Goal: Communication & Community: Answer question/provide support

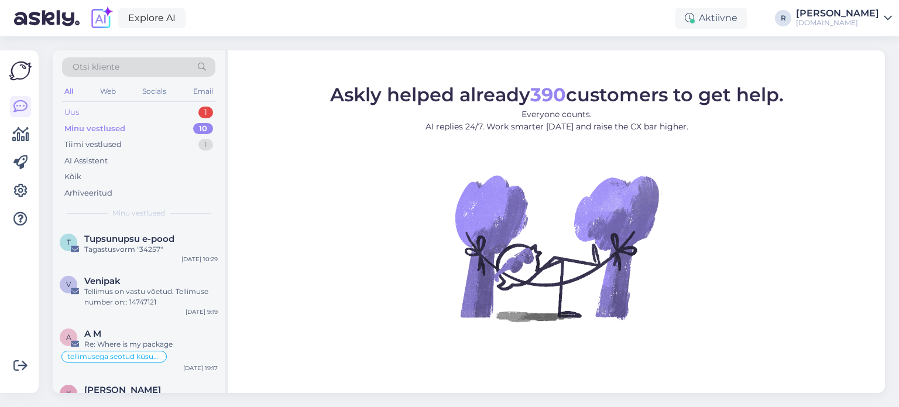
click at [92, 111] on div "Uus 1" at bounding box center [138, 112] width 153 height 16
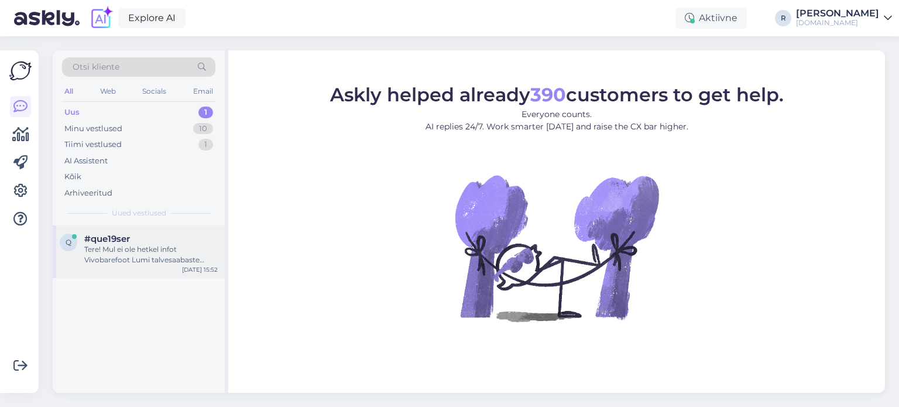
click at [138, 261] on div "Tere! Mul ei ole hetkel infot Vivobarefoot Lumi talvesaabaste saadavuse kohta s…" at bounding box center [150, 254] width 133 height 21
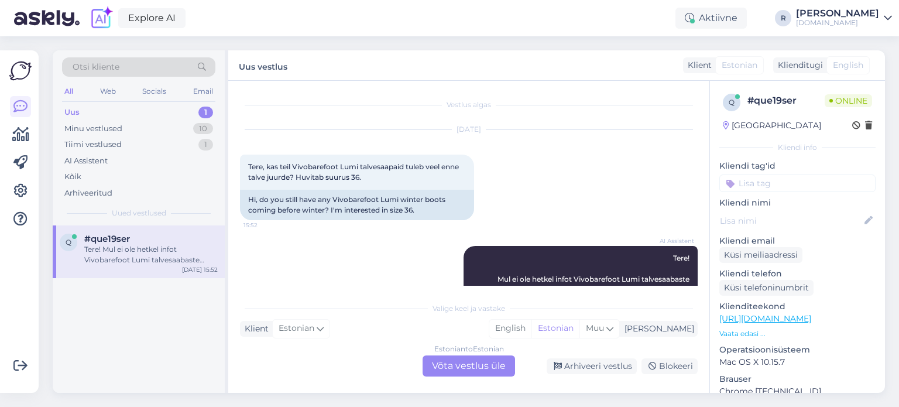
scroll to position [50, 0]
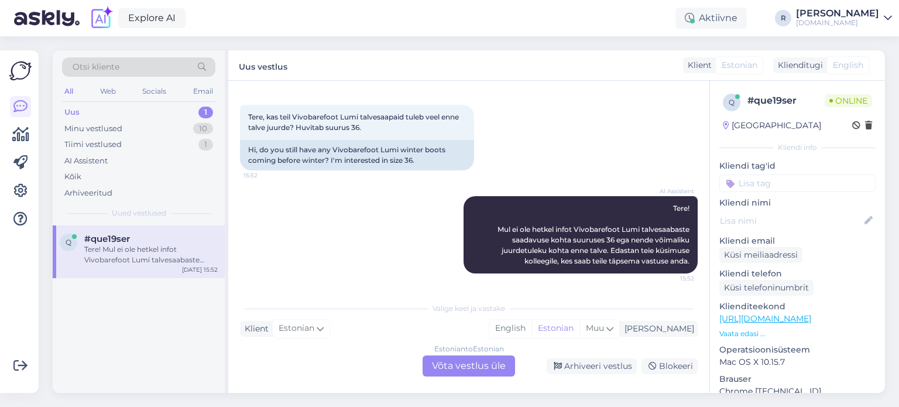
click at [462, 372] on div "Estonian to Estonian Võta vestlus üle" at bounding box center [469, 365] width 92 height 21
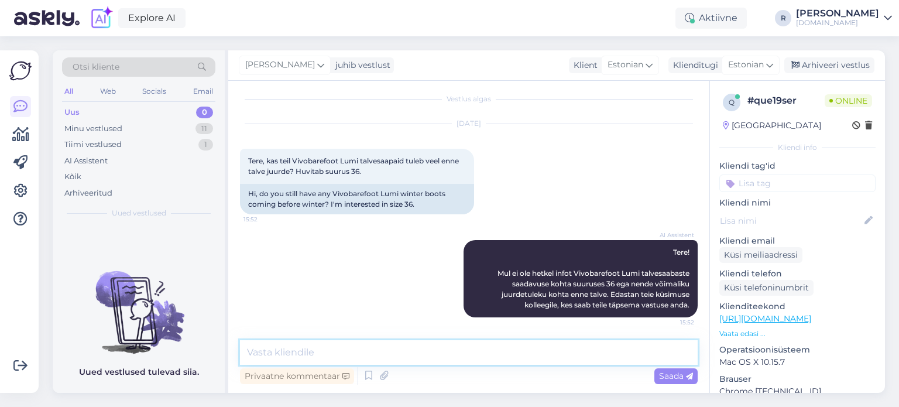
click at [318, 349] on textarea at bounding box center [469, 352] width 458 height 25
type textarea "Tere! Hetkeseisuga kahjuks [PERSON_NAME]"
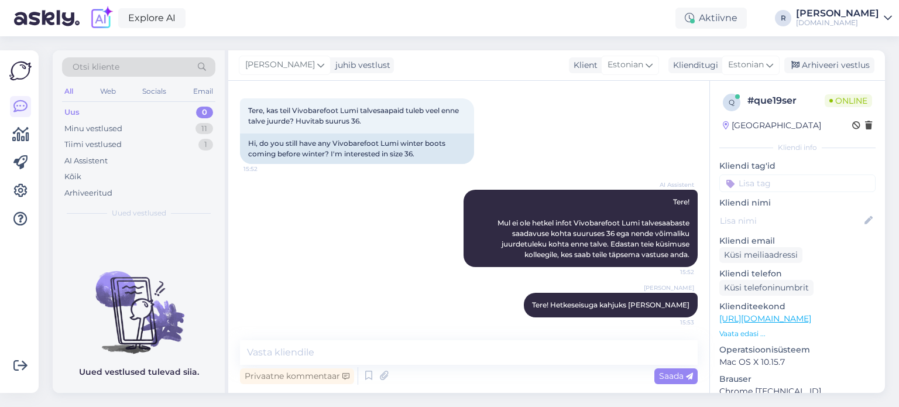
click at [791, 180] on input at bounding box center [797, 183] width 156 height 18
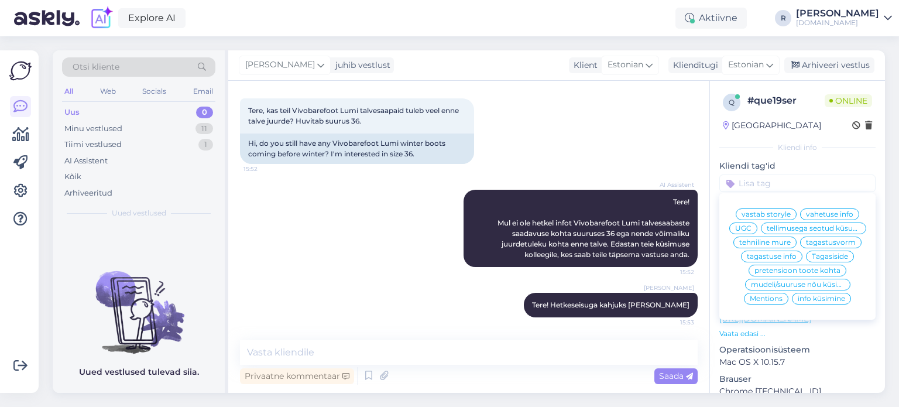
click at [819, 302] on span "info küsimine" at bounding box center [821, 298] width 47 height 7
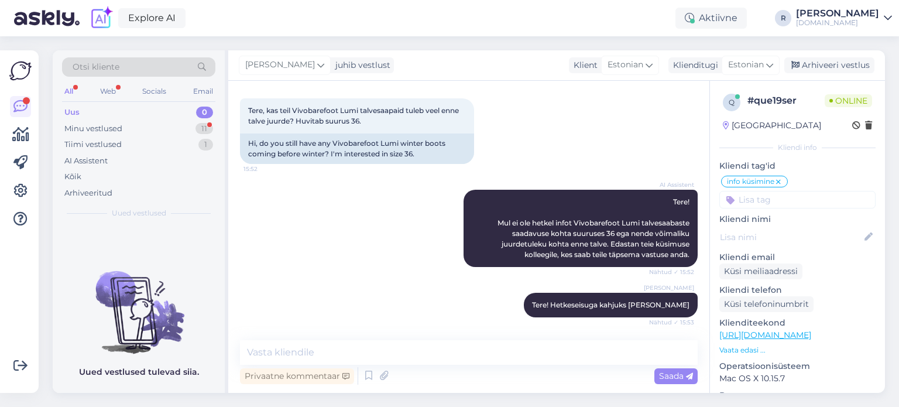
scroll to position [117, 0]
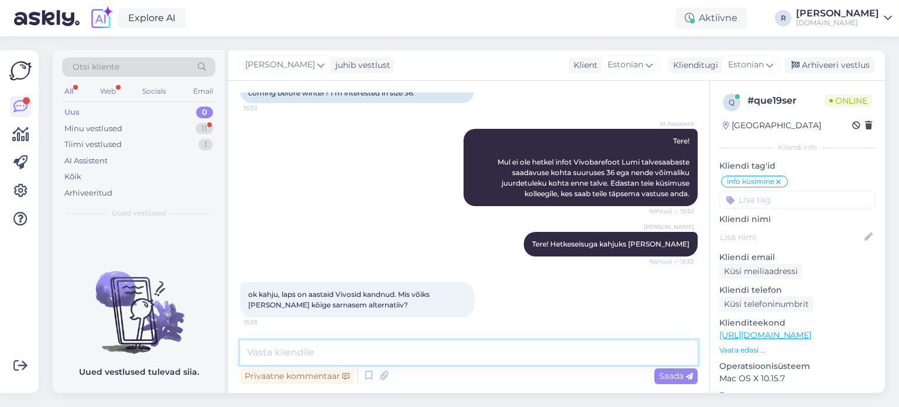
click at [313, 351] on textarea at bounding box center [469, 352] width 458 height 25
type textarea "Mis on jala mõõdud?"
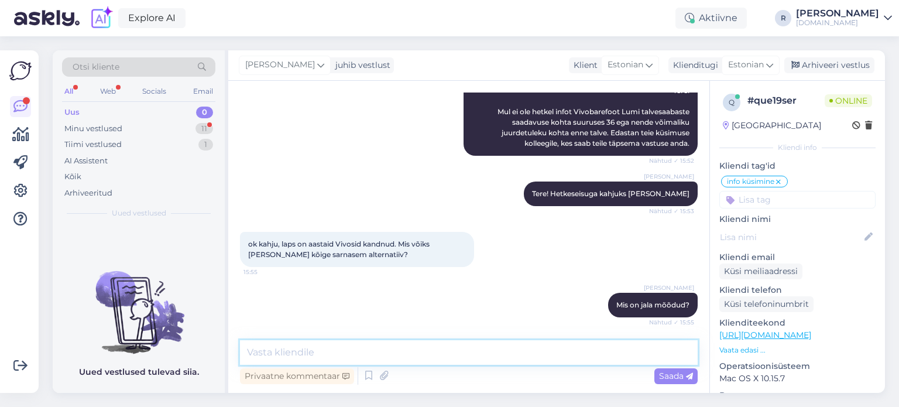
scroll to position [218, 0]
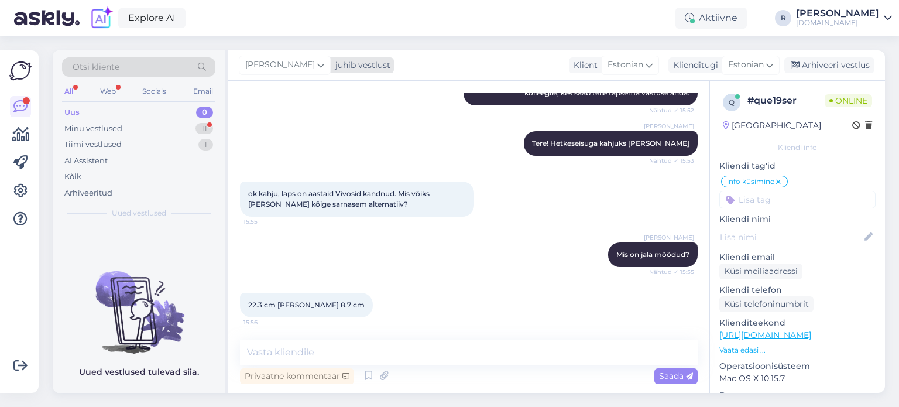
click at [317, 66] on icon at bounding box center [320, 65] width 7 height 13
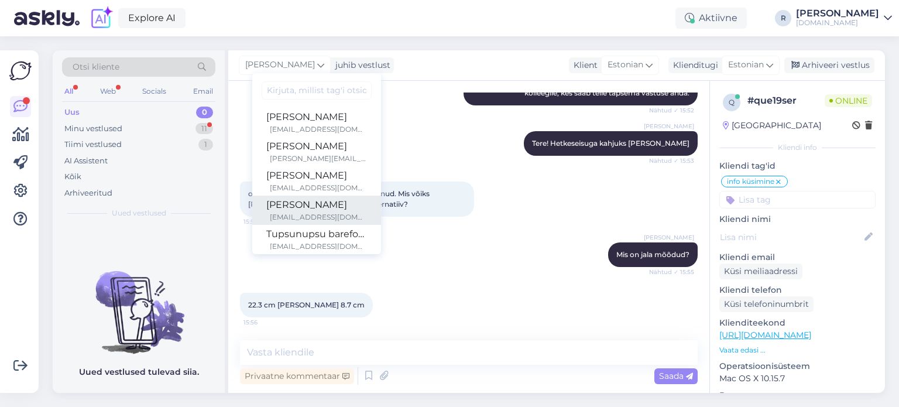
click at [286, 207] on div "[PERSON_NAME]" at bounding box center [316, 205] width 101 height 14
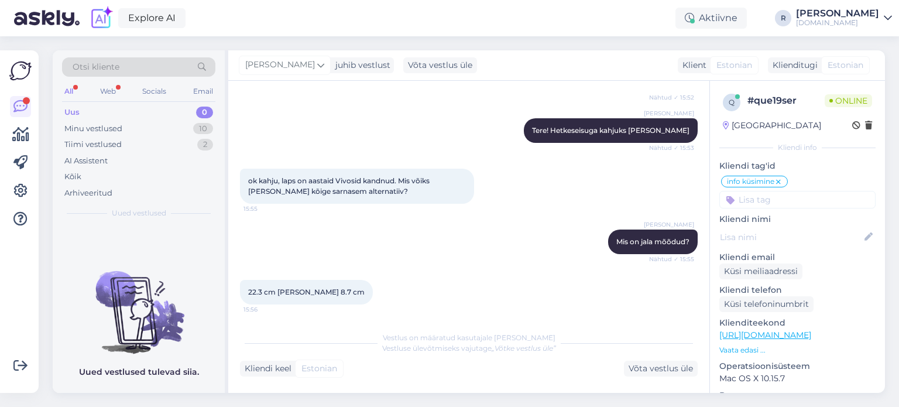
scroll to position [304, 0]
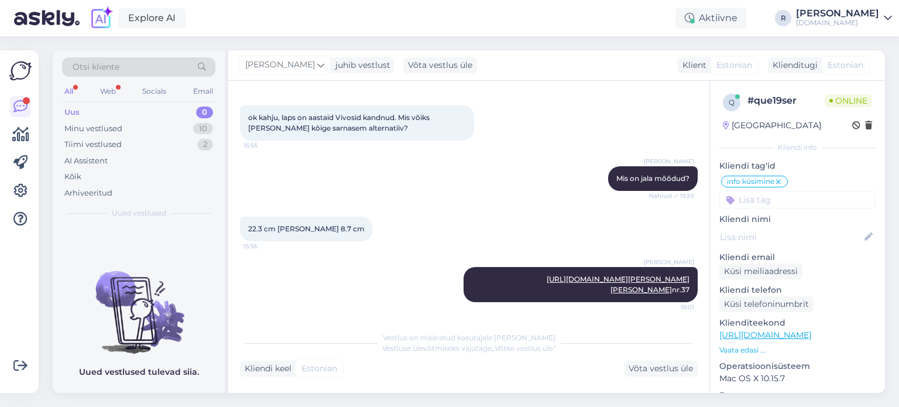
click at [73, 95] on div "All" at bounding box center [68, 91] width 13 height 15
click at [75, 112] on div "Uus" at bounding box center [71, 113] width 15 height 12
click at [71, 91] on div "All" at bounding box center [68, 91] width 13 height 15
click at [83, 174] on div "Kõik" at bounding box center [138, 177] width 153 height 16
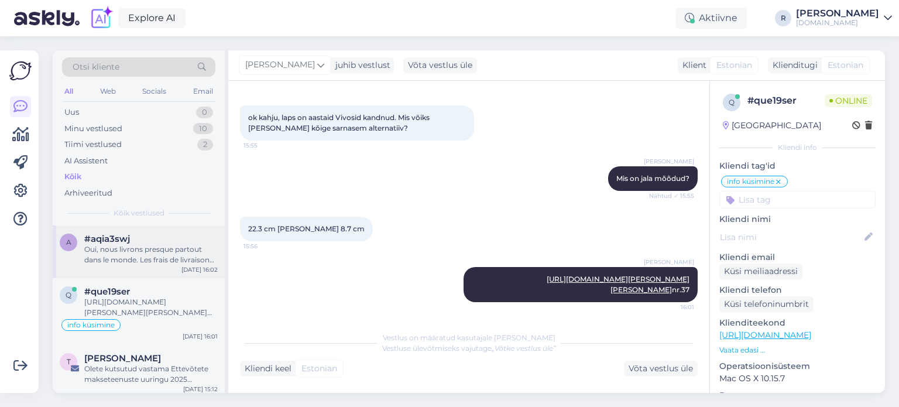
click at [149, 255] on div "Oui, nous livrons presque partout dans le monde. Les frais de livraison seront …" at bounding box center [150, 254] width 133 height 21
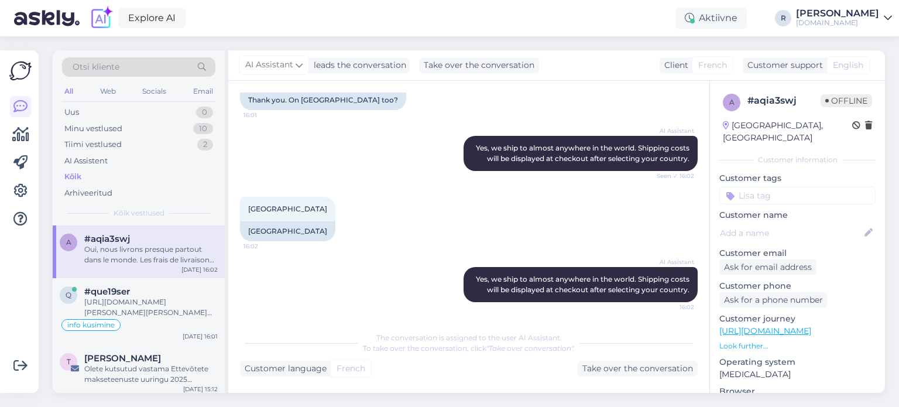
scroll to position [341, 0]
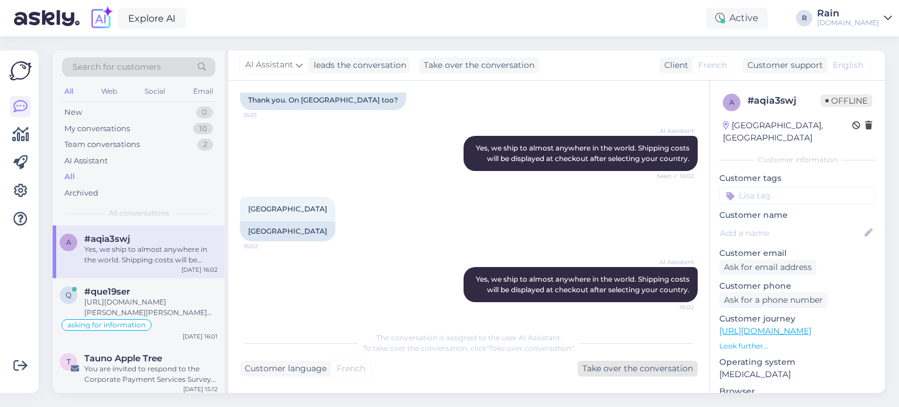
click at [622, 372] on font "Take over the conversation" at bounding box center [637, 368] width 111 height 11
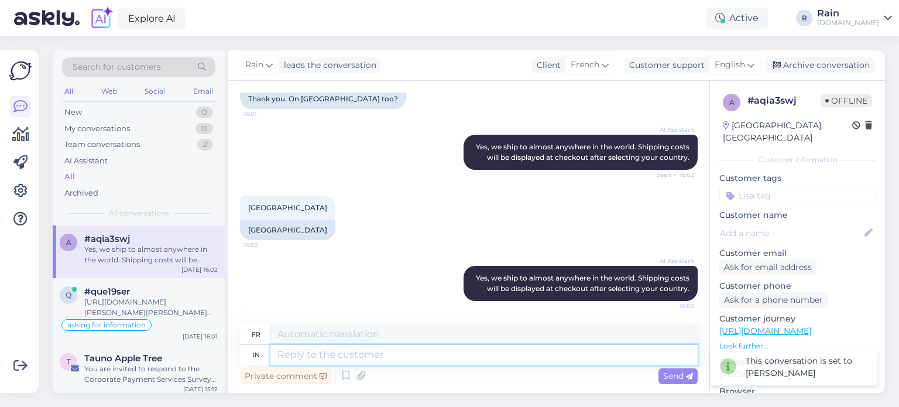
click at [357, 351] on textarea at bounding box center [483, 355] width 427 height 20
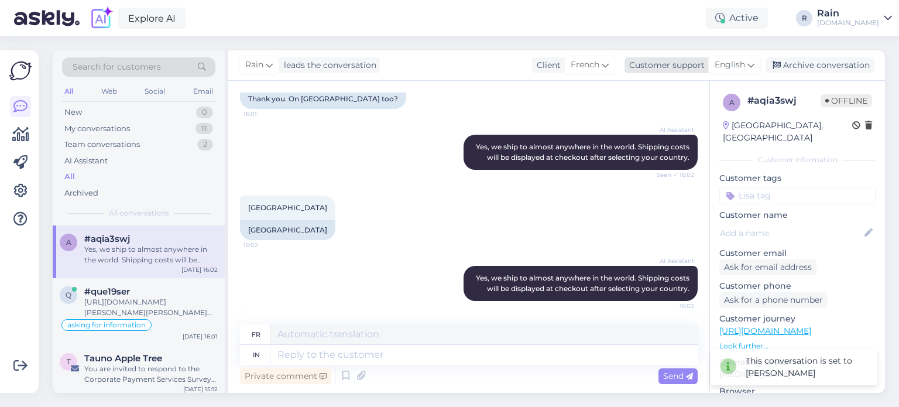
click at [745, 62] on span "English" at bounding box center [730, 65] width 30 height 13
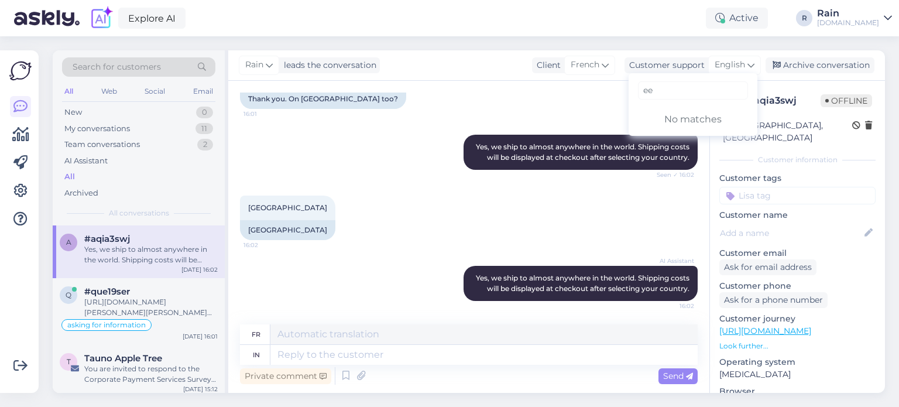
type input "e"
type input "esto"
click at [692, 115] on link "Estonian" at bounding box center [693, 117] width 129 height 19
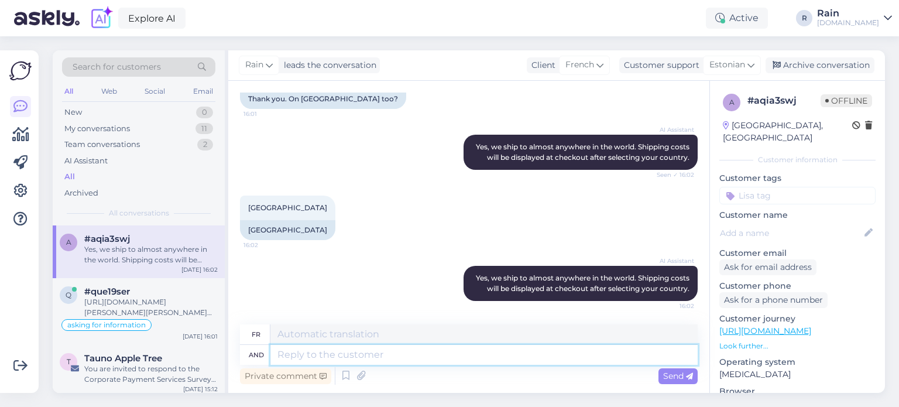
click at [355, 354] on textarea at bounding box center [483, 355] width 427 height 20
type textarea "Kui t"
type textarea "Si"
type textarea "Kui teil"
type textarea "Si vous avez"
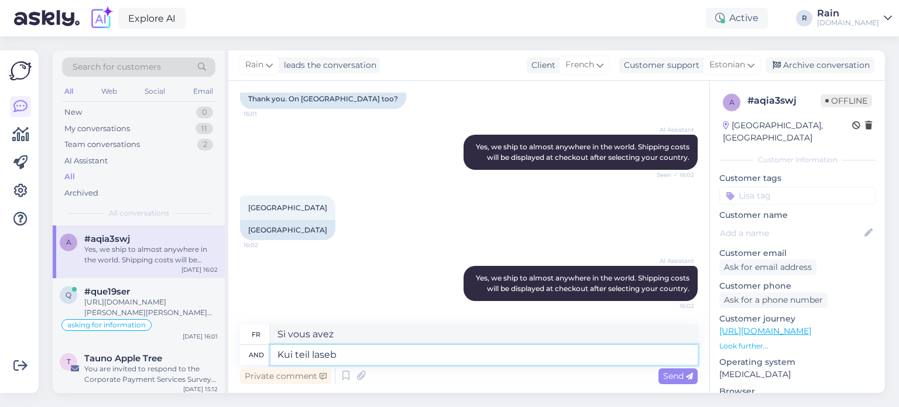
type textarea "Kui teil laseb"
type textarea "Si vous êtes autorisé"
type textarea "Kui teil laseb [PERSON_NAME] s"
type textarea "Si vous êtes autorisé à [PERSON_NAME]"
type textarea "Kui teil laseb [PERSON_NAME] sihtkoht"
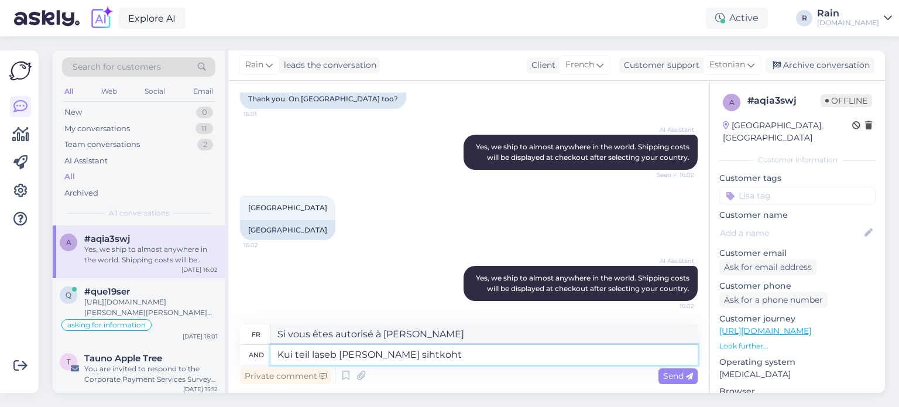
type textarea "Si vous avez une destination à [PERSON_NAME]"
type textarea "Kui teil laseb [PERSON_NAME] sihtkohta v"
type textarea "Si vous êtes autorisé à payer à destination"
type textarea "Kui teil laseb [PERSON_NAME] sihtkohta valida"
type textarea "Si vous êtes autorisé à choisir une destination lors du paiement"
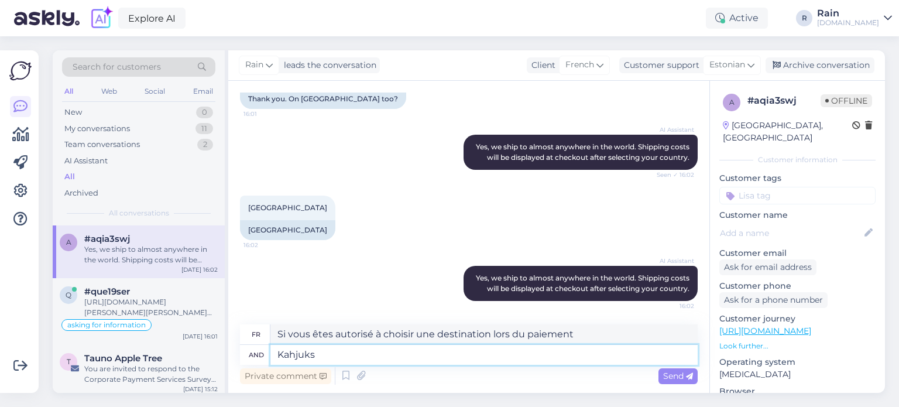
type textarea "Kahjuks"
type textarea "Malheureusement"
type textarea "Kahjuks jään he"
type textarea "Malheureusement, [PERSON_NAME] [PERSON_NAME]."
type textarea "Kahjuks jään hetkel vas"
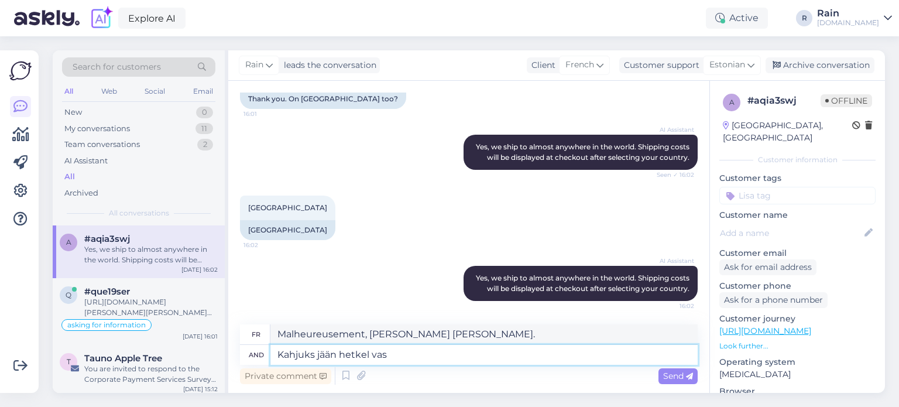
type textarea "Malheureusement, je reste pour le moment."
type textarea "Kahjuks jään hetkel vastuse võ"
type textarea "Malheureusement, je suis bloqué sur la réponse pour le moment."
type textarea "Kahjuks jään hetkel vastuse võlgu, aga"
type textarea "Malheureusement, je suis actuellement en retard dans ma réponse,"
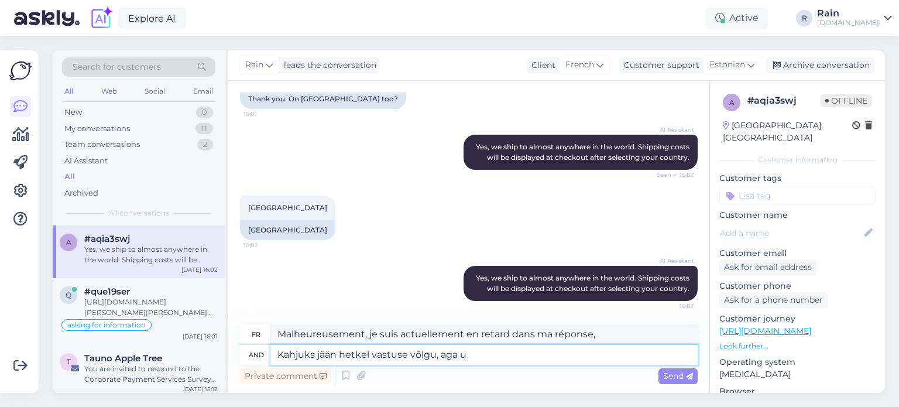
type textarea "Kahjuks jään hetkel vastuse võlgu, aga us"
type textarea "Malheureusement, je suis actuellement en retard sur la réponse, mais"
type textarea "Kahjuks jään hetkel vastuse võlgu, aga usun, et s"
type textarea "Malheureusement, je suis actuellement en retard dans ma réponse, mais je crois,"
type textarea "Kahjuks jään hetkel vastuse võlgu, aga usun, et se"
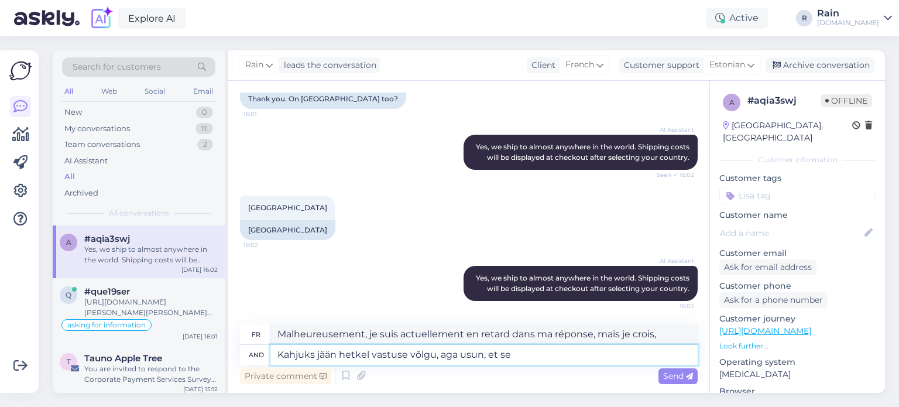
type textarea "Malheureusement, je suis actuellement en retard sur une réponse, mais je crois …"
type textarea "Kahjuks jään hetkel vastuse võlgu, aga usun, et [PERSON_NAME] ko"
type textarea "Malheureusement, je n'ai pas de réponse pour le moment, mais je crois que j'en …"
type textarea "Kahjuks jään hetkel vastuse võlgu, aga usun, et [PERSON_NAME] korraldada. V"
type textarea "Malheureusement, je suis actuellement en retard sur ma réponse, mais je pense q…"
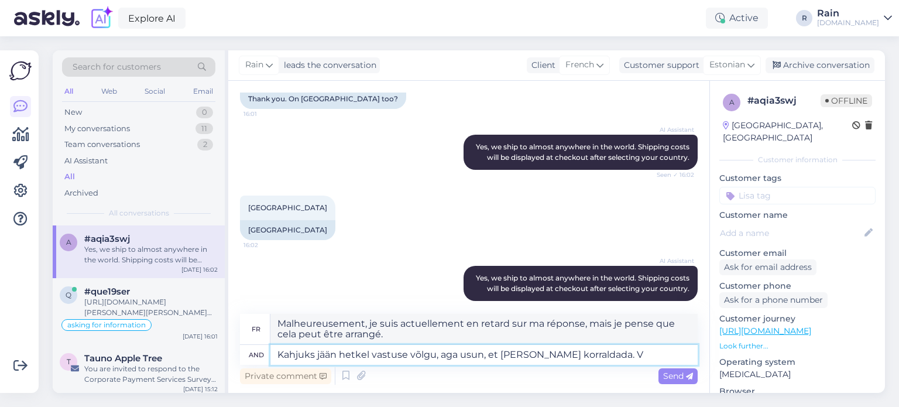
scroll to position [352, 0]
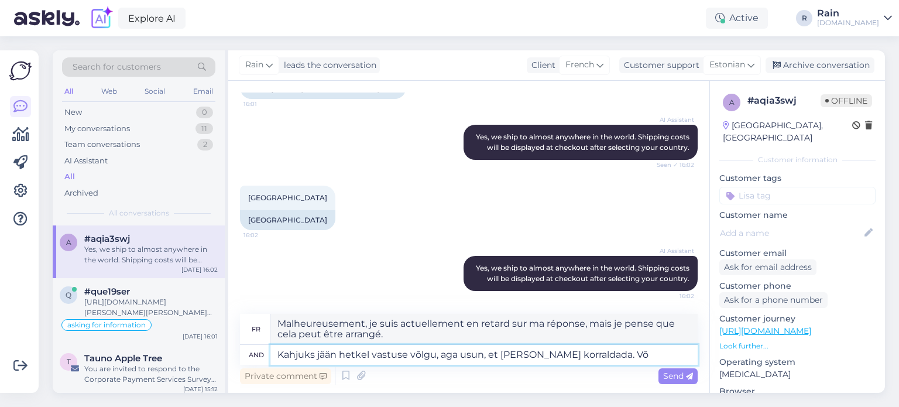
type textarea "Kahjuks jään hetkel vastuse võlgu, aga usun, et [PERSON_NAME] korraldada. Või"
type textarea "Malheureusement, je suis actuellement en retard sur la réponse, mais je pense q…"
drag, startPoint x: 647, startPoint y: 360, endPoint x: 258, endPoint y: 352, distance: 388.8
click at [258, 352] on div "And Kahjuks jään hetkel vastuse võlgu, aga usun, et [PERSON_NAME] korraldada. V…" at bounding box center [469, 355] width 458 height 20
type textarea "[PERSON_NAME] s"
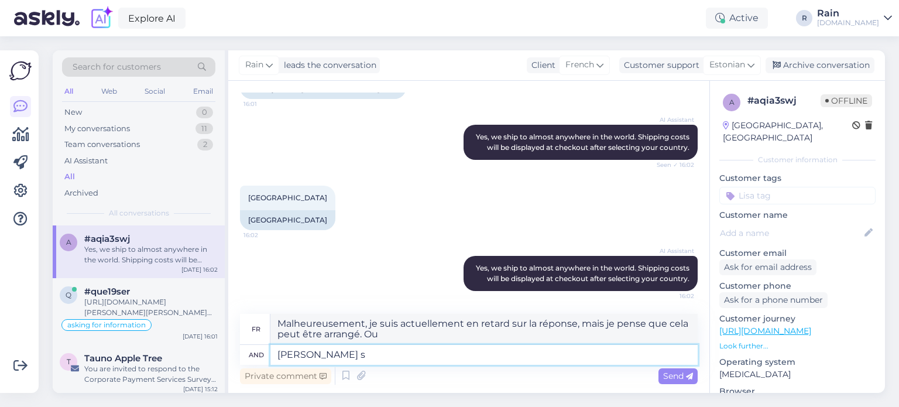
type textarea "Si"
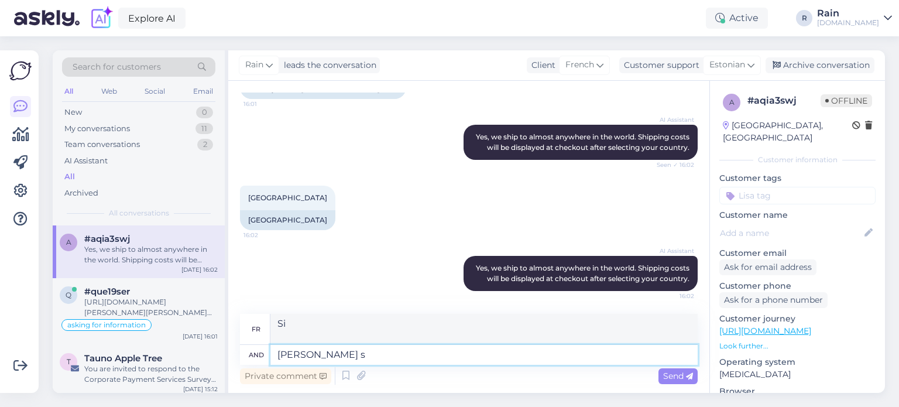
scroll to position [342, 0]
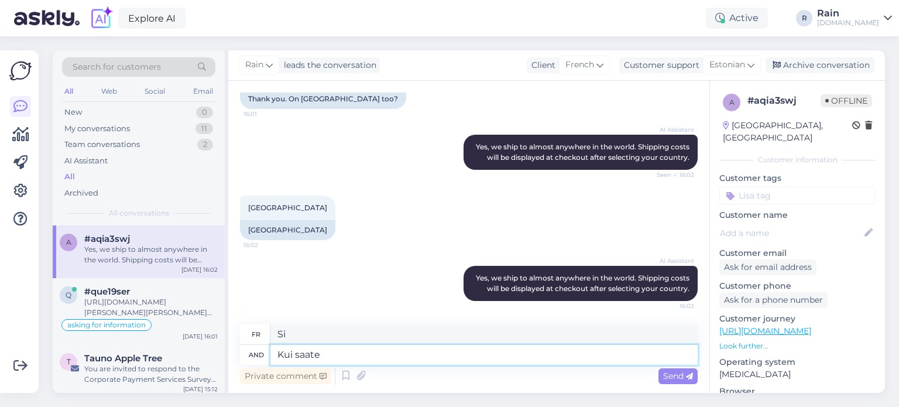
type textarea "Kui saate r"
type textarea "Si vous le pouvez"
type textarea "Kui saate riig"
type textarea "Si tu peux obtenir un pays"
type textarea "Kui saate chec"
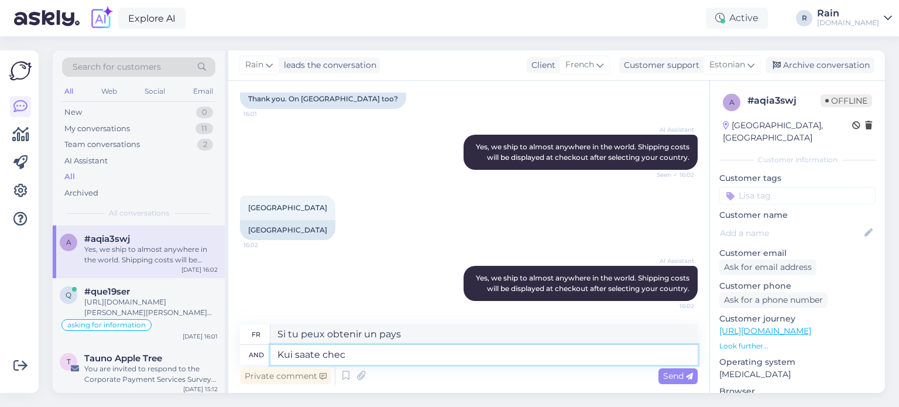
type textarea "Si vous recevez un chèque"
type textarea "Kui saate check-ou"
type textarea "Lors de votre départ"
type textarea "Kui saate [PERSON_NAME] r"
type textarea "Lorsque vous arrivez à [PERSON_NAME]"
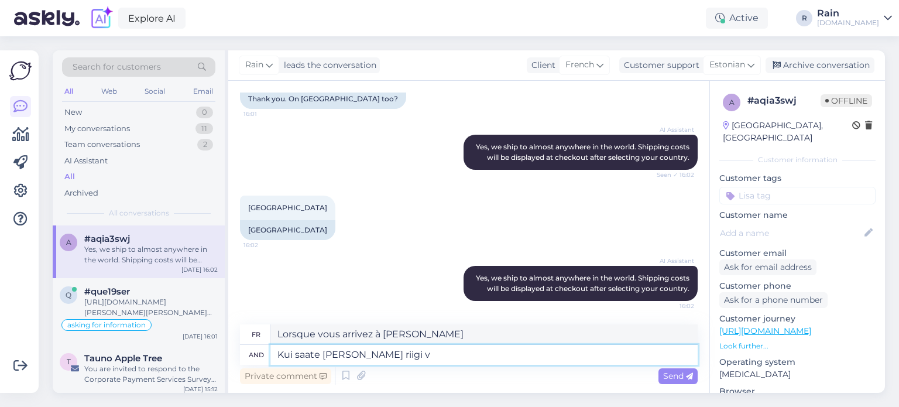
type textarea "Kui saate [PERSON_NAME] riigi va"
type textarea "Si vous recevez un pays à [PERSON_NAME]"
type textarea "Kui saate [PERSON_NAME] riigi valida, si"
type textarea "Si vous pouvez choisir un pays lors du paiement,"
type textarea "Kui saate [PERSON_NAME] riigi valida, siis s"
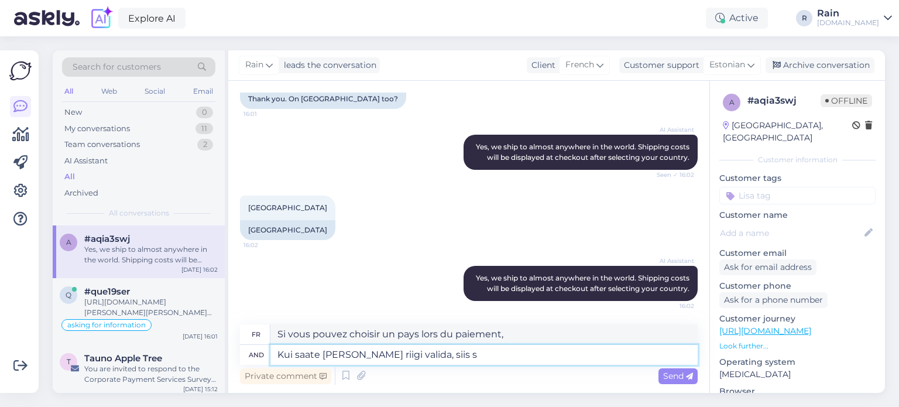
type textarea "Si vous pouvez choisir un pays lors du paiement, alors"
type textarea "Kui saate [PERSON_NAME] riigi valida, siis suure t"
type textarea "Si vous pouvez choisir un pays au moment du paiement, alors une grande"
type textarea "Kui saate [PERSON_NAME] riigi valida, siis suure tõen"
type textarea "Si vous pouvez choisir votre pays au moment du paiement, vous"
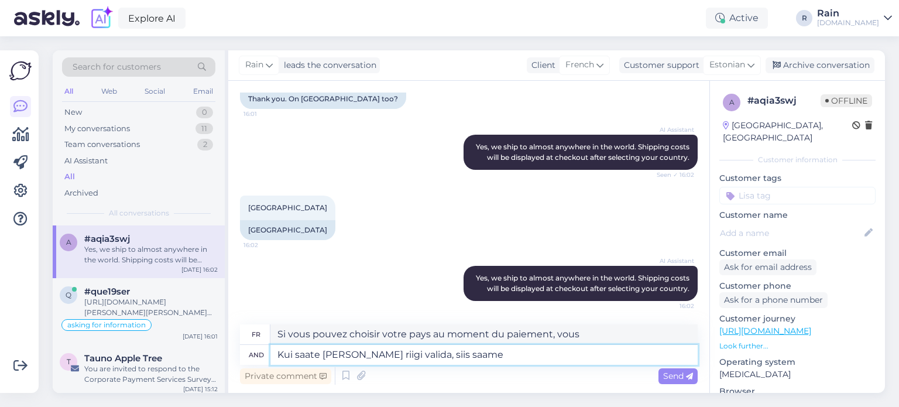
type textarea "Kui saate [PERSON_NAME] riigi valida, siis saame"
type textarea "Si vous pouvez choisir un pays lors du paiement, nous pouvons"
type textarea "Kui saate [PERSON_NAME] riigi valida, siis saame suure t"
type textarea "Si vous pouvez choisir un pays lors du paiement, nous obtenons une bonne affaire"
type textarea "Kui saate [PERSON_NAME] riigi valida, siis saame suure tõenäosusega ka"
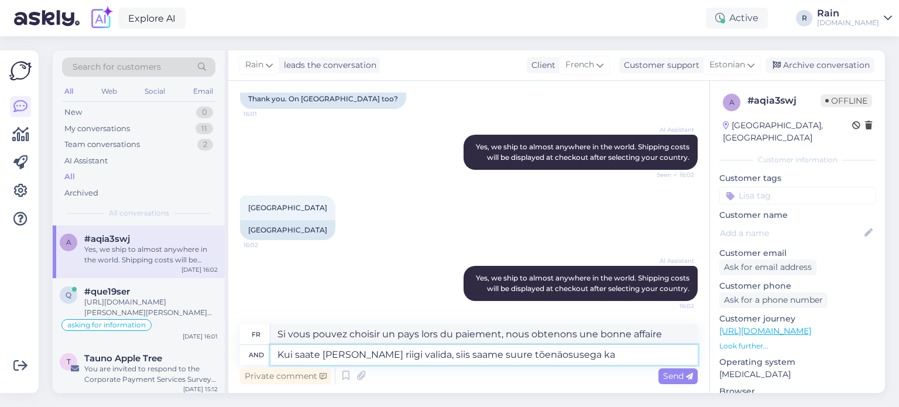
type textarea "Si vous pouvez choisir un pays lors du paiement, nous recevrons très probableme…"
type textarea "Kui saate [PERSON_NAME] riigi valida, siis saame suure tõenäosusega ka si"
type textarea "Si vous pouvez choisir un pays lors du paiement, nous le ferons probablement ég…"
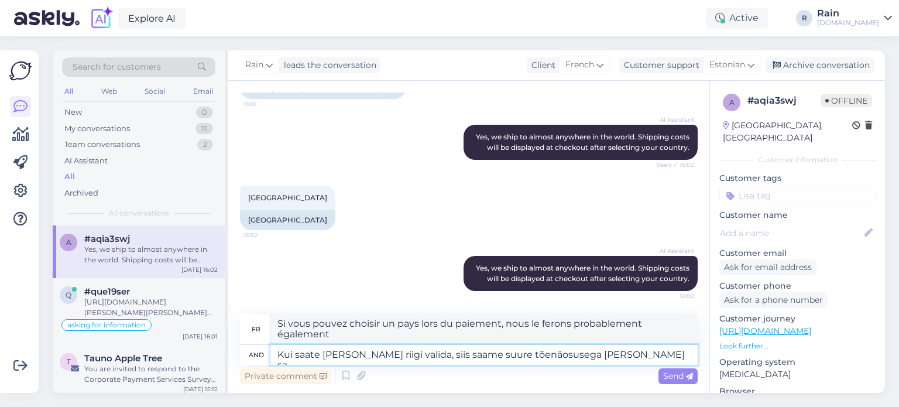
type textarea "Kui saate [PERSON_NAME] riigi valida, siis saame suure tõenäosusega [PERSON_NAM…"
type textarea "Si vous pouvez choisir un pays lors du paiement, nous pouvons très probablement…"
type textarea "Kui saate [PERSON_NAME] riigi valida, siis saame suure tõenäosusega [PERSON_NAM…"
type textarea "Si vous pouvez choisir un pays lors du paiement, nous pouvons très probablement…"
type textarea "Kui saate [PERSON_NAME] riigi valida, siis saame suure tõenäosusega [PERSON_NAM…"
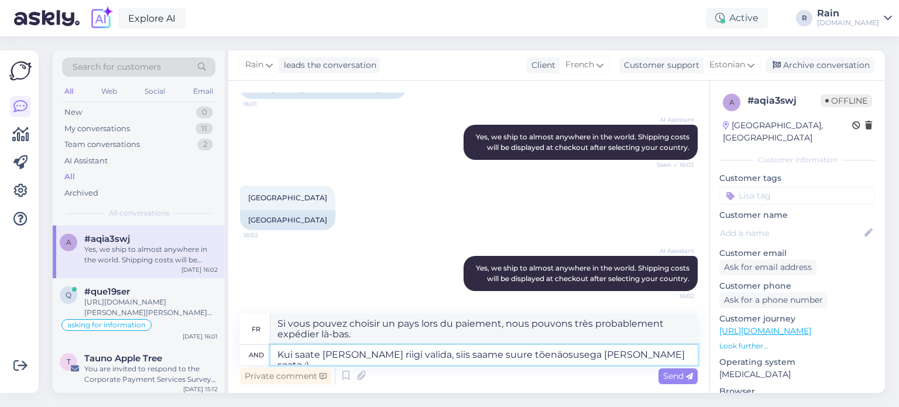
type textarea "Si vous pouvez choisir un pays lors du paiement, nous pouvons probablement expé…"
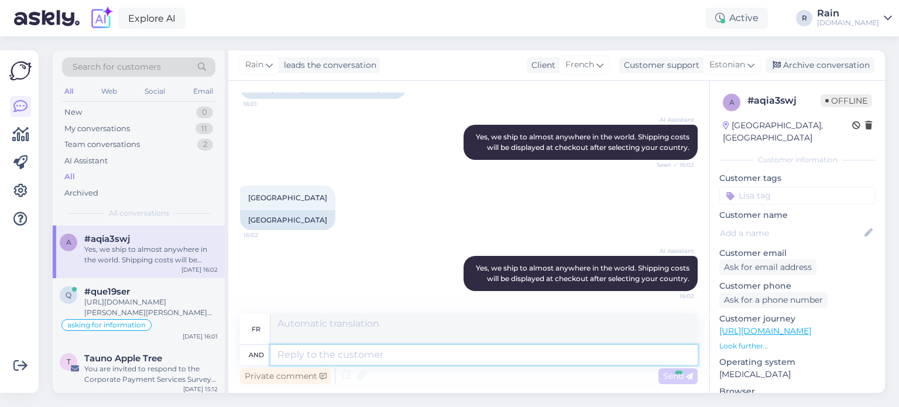
scroll to position [433, 0]
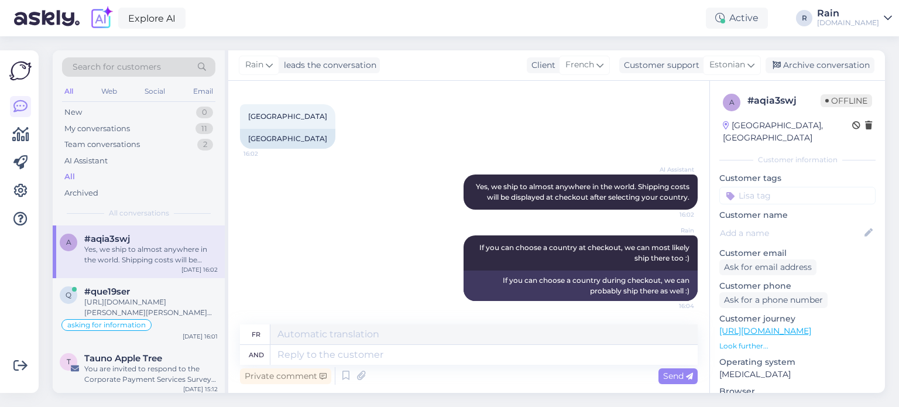
click at [804, 187] on input at bounding box center [797, 196] width 156 height 18
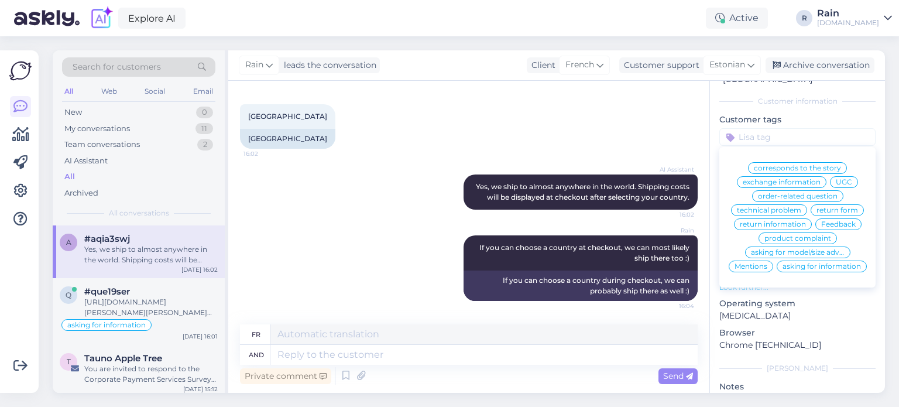
scroll to position [464, 0]
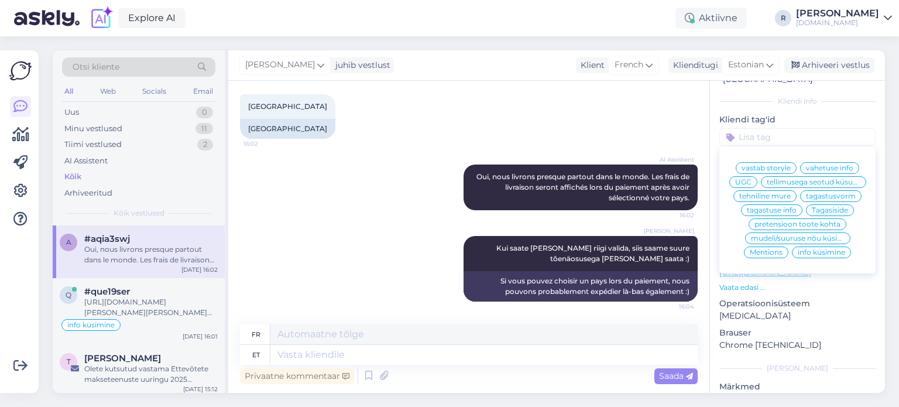
click at [815, 254] on span "info küsimine" at bounding box center [821, 252] width 47 height 7
